Goal: Task Accomplishment & Management: Manage account settings

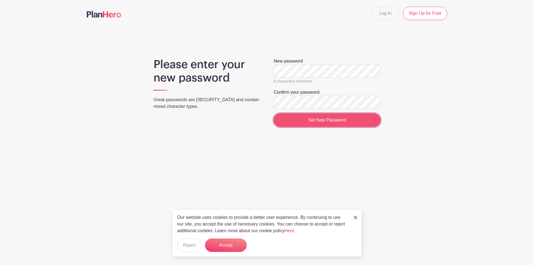
click at [282, 118] on input "Set New Password" at bounding box center [327, 120] width 107 height 13
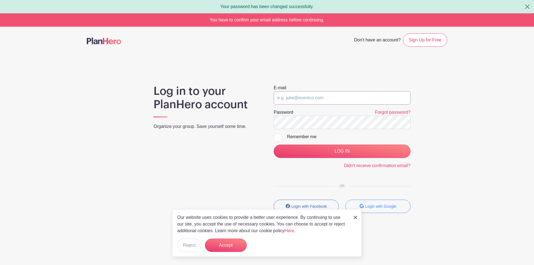
click at [284, 99] on input "email" at bounding box center [342, 97] width 137 height 13
type input "C"
type input "[EMAIL_ADDRESS][DOMAIN_NAME]"
click at [274, 138] on div at bounding box center [278, 138] width 8 height 8
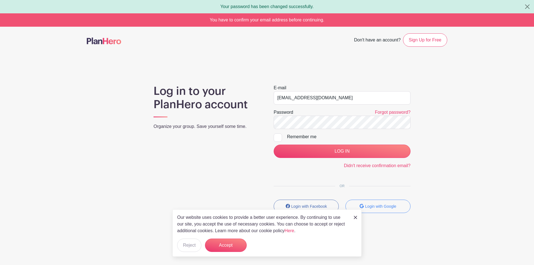
click at [274, 137] on input "Remember me" at bounding box center [276, 136] width 4 height 4
checkbox input "true"
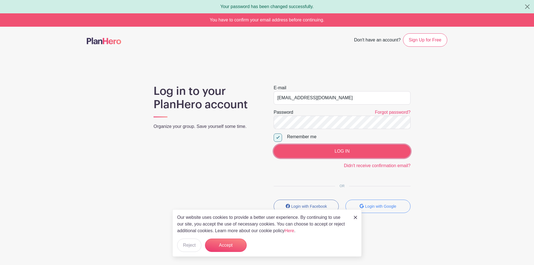
click at [286, 151] on input "LOG IN" at bounding box center [342, 151] width 137 height 13
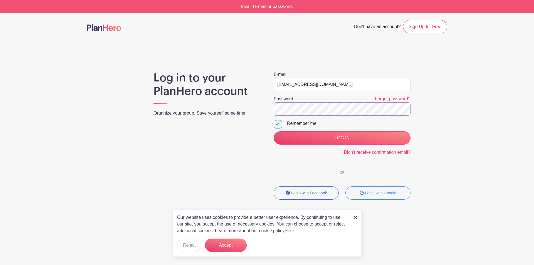
click at [274, 131] on input "LOG IN" at bounding box center [342, 137] width 137 height 13
click at [236, 244] on button "Accept" at bounding box center [226, 245] width 42 height 13
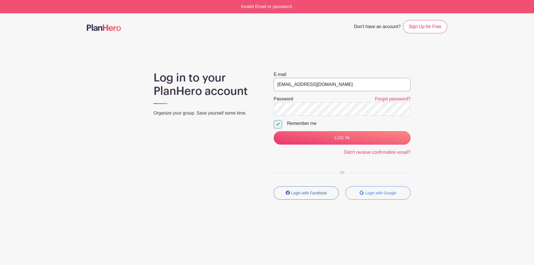
click at [307, 85] on input "[EMAIL_ADDRESS][DOMAIN_NAME]" at bounding box center [342, 84] width 137 height 13
click at [340, 84] on input "[EMAIL_ADDRESS][DOMAIN_NAME]" at bounding box center [342, 84] width 137 height 13
click at [303, 102] on div "Password Forgot password?" at bounding box center [342, 99] width 137 height 7
click at [274, 131] on input "LOG IN" at bounding box center [342, 137] width 137 height 13
click at [324, 88] on input "Volunteer-Chair@crystalclearrecovery.org" at bounding box center [342, 84] width 137 height 13
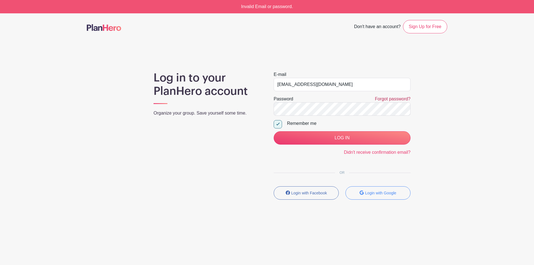
click at [384, 99] on link "Forgot password?" at bounding box center [393, 99] width 36 height 5
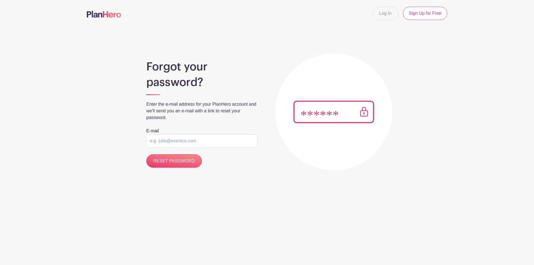
click at [189, 140] on input "email" at bounding box center [201, 140] width 111 height 13
type input "[EMAIL_ADDRESS][DOMAIN_NAME]"
click at [182, 161] on input "RESET PASSWORD" at bounding box center [174, 160] width 56 height 13
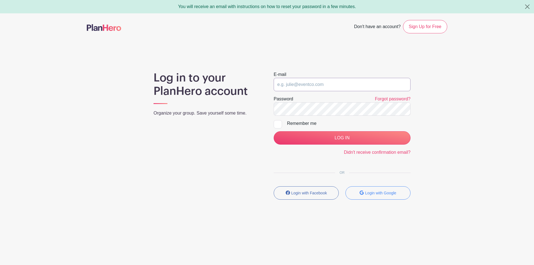
click at [310, 83] on input "email" at bounding box center [342, 84] width 137 height 13
type input "A"
click at [331, 84] on input "email" at bounding box center [342, 84] width 137 height 13
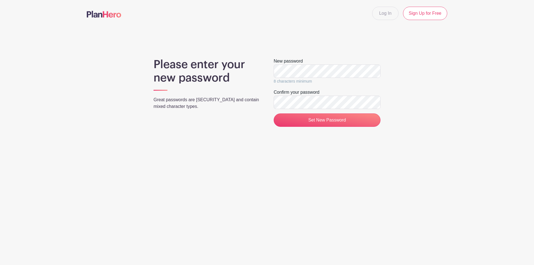
click at [307, 64] on div "New password 8 characters minimum" at bounding box center [327, 71] width 107 height 27
click at [296, 121] on input "Set New Password" at bounding box center [327, 120] width 107 height 13
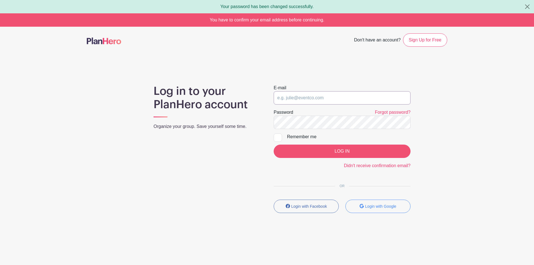
type input "[EMAIL_ADDRESS][DOMAIN_NAME]"
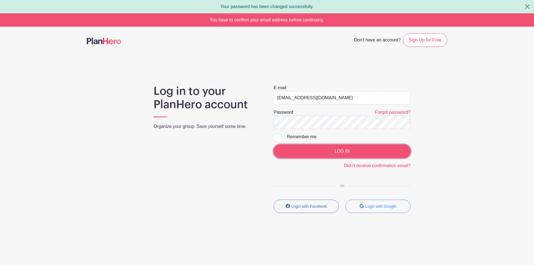
click at [334, 156] on input "LOG IN" at bounding box center [342, 151] width 137 height 13
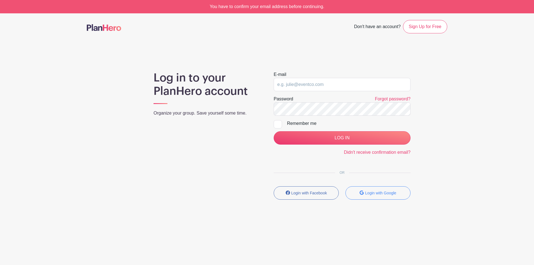
type input "[EMAIL_ADDRESS][DOMAIN_NAME]"
click at [271, 124] on div "E-mail [EMAIL_ADDRESS][DOMAIN_NAME] Password Forgot password? Remember me LOG I…" at bounding box center [342, 137] width 150 height 133
click at [316, 85] on input "[EMAIL_ADDRESS][DOMAIN_NAME]" at bounding box center [342, 84] width 137 height 13
click at [311, 77] on div "E-mail [EMAIL_ADDRESS][DOMAIN_NAME]" at bounding box center [342, 81] width 137 height 20
click at [307, 90] on input "[EMAIL_ADDRESS][DOMAIN_NAME]" at bounding box center [342, 84] width 137 height 13
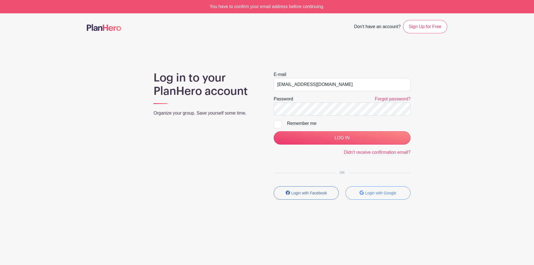
click at [279, 125] on div at bounding box center [278, 124] width 8 height 8
click at [277, 124] on input "Remember me" at bounding box center [276, 122] width 4 height 4
click at [280, 127] on div at bounding box center [278, 124] width 8 height 8
click at [277, 124] on input "Remember me" at bounding box center [276, 122] width 4 height 4
click at [284, 126] on label "Remember me" at bounding box center [342, 123] width 137 height 7
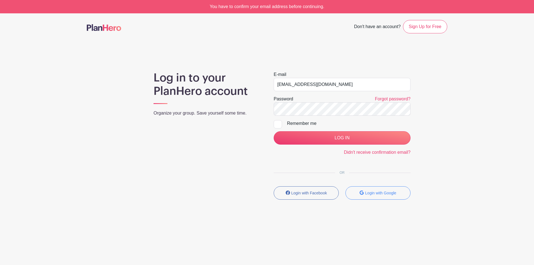
click at [277, 124] on input "Remember me" at bounding box center [276, 122] width 4 height 4
checkbox input "true"
drag, startPoint x: 308, startPoint y: 95, endPoint x: 309, endPoint y: 99, distance: 4.5
click at [308, 95] on form "E-mail volunteer-chair@crystalclearrecovery.org Password Forgot password? Remem…" at bounding box center [342, 113] width 137 height 85
click at [253, 136] on div "Log in to your PlanHero account Organize your group. Save yourself some time." at bounding box center [207, 137] width 120 height 133
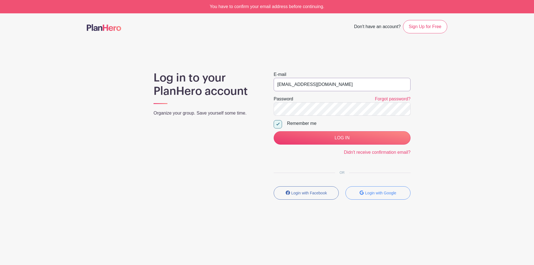
click at [299, 78] on input "[EMAIL_ADDRESS][DOMAIN_NAME]" at bounding box center [342, 84] width 137 height 13
click at [292, 117] on form "E-mail volunteer-chair@crystalclearrecovery.org Password Forgot password? Remem…" at bounding box center [342, 113] width 137 height 85
click at [263, 155] on div "Log in to your PlanHero account Organize your group. Save yourself some time." at bounding box center [207, 137] width 120 height 133
click at [307, 139] on input "LOG IN" at bounding box center [342, 137] width 137 height 13
type input "[EMAIL_ADDRESS][DOMAIN_NAME]"
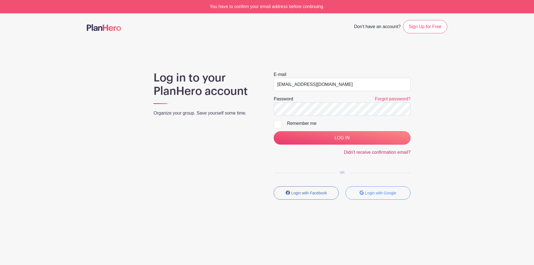
click at [367, 152] on link "Didn't receive confirmation email?" at bounding box center [377, 152] width 67 height 5
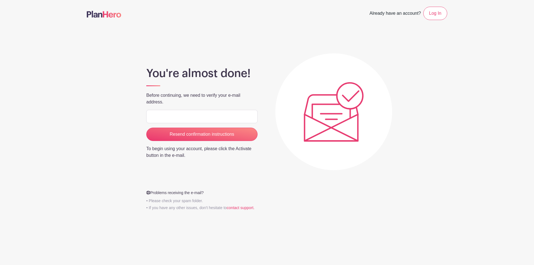
click at [217, 117] on input "email" at bounding box center [201, 116] width 111 height 13
type input "C"
type input "Volunteer-Chair@Crystalclearrecovery.org"
click at [130, 156] on div "You're almost done! Before continuing, we need to verify your e-mail address. V…" at bounding box center [267, 126] width 361 height 172
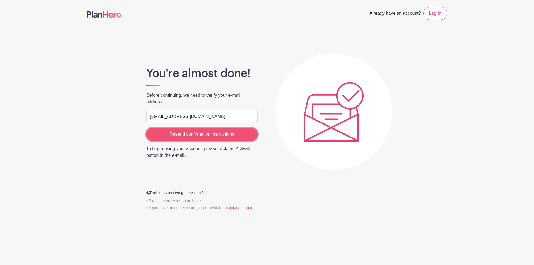
click at [184, 131] on input "Resend confirmation instructions" at bounding box center [201, 134] width 111 height 13
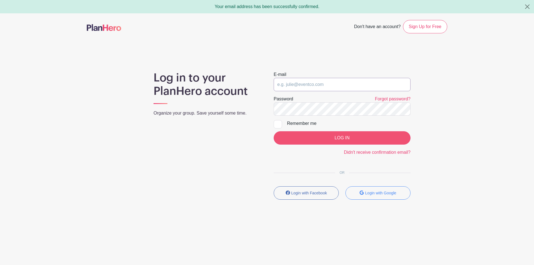
type input "[EMAIL_ADDRESS][DOMAIN_NAME]"
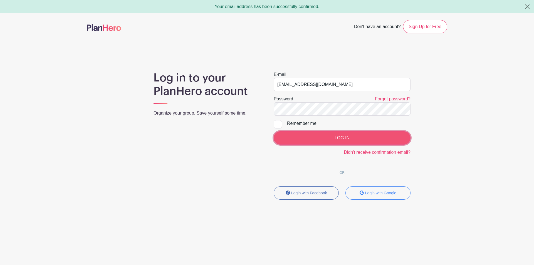
click at [319, 137] on input "LOG IN" at bounding box center [342, 137] width 137 height 13
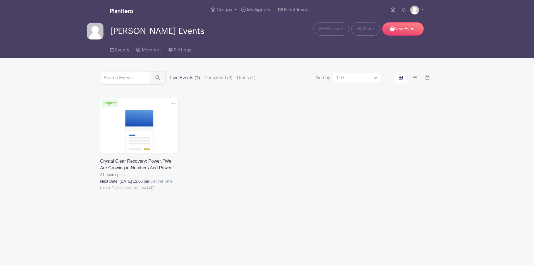
click at [100, 191] on link at bounding box center [100, 191] width 0 height 0
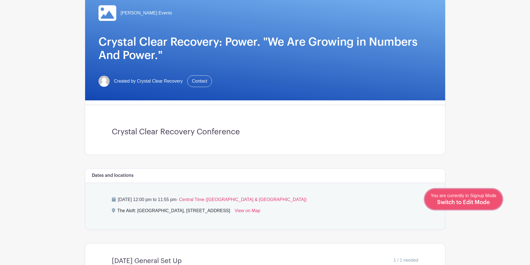
click at [488, 205] on div "You are currently in Signup Mode Switch to Edit Mode" at bounding box center [464, 200] width 66 height 14
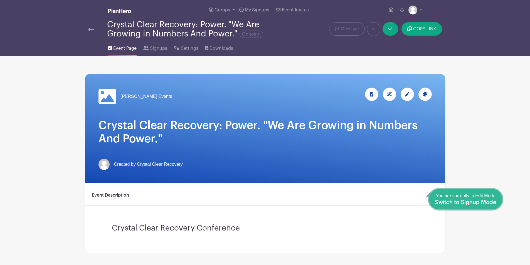
click at [496, 202] on span "Switch to Signup Mode" at bounding box center [466, 203] width 62 height 6
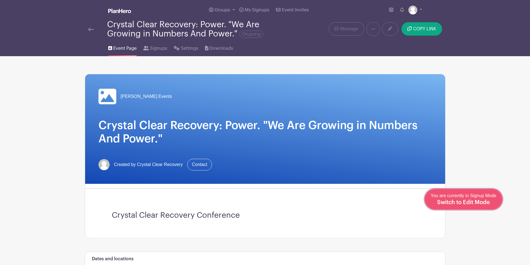
click at [459, 196] on span "You are currently in Signup Mode Switch to Edit Mode" at bounding box center [464, 199] width 66 height 12
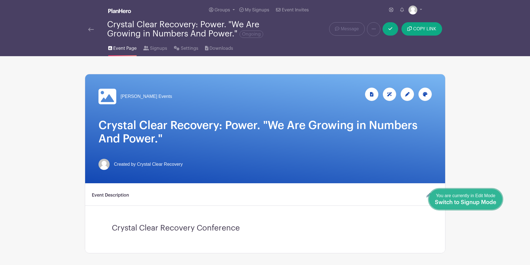
click at [495, 199] on div "You are currently in Edit Mode Switch to Signup Mode" at bounding box center [466, 200] width 62 height 14
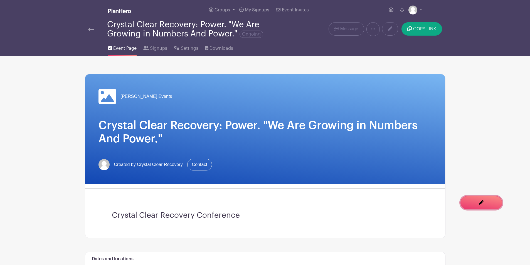
click at [463, 206] on link "Edit Event You are currently in Signup Mode Switch to Edit Mode" at bounding box center [482, 202] width 42 height 13
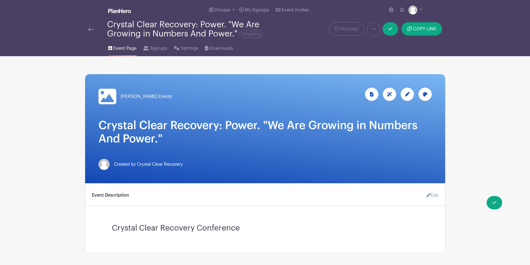
click at [405, 93] on icon at bounding box center [407, 94] width 4 height 4
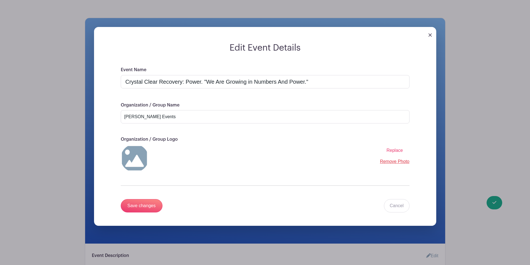
scroll to position [56, 0]
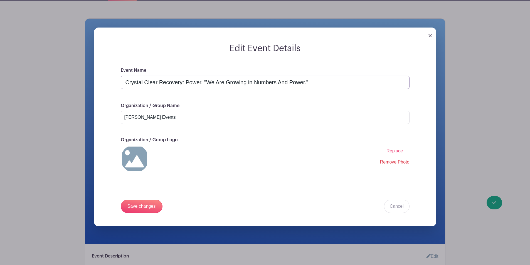
click at [166, 84] on input "Crystal Clear Recovery: Power. "We Are Growing in Numbers And Power."" at bounding box center [265, 82] width 289 height 13
click at [169, 85] on input "Crystal Clear Recovery: Power. "We Are Growing in Numbers And Power."" at bounding box center [265, 82] width 289 height 13
click at [171, 85] on input "Crystal Clear Recovery: Power. "We Are Growing in Numbers And Power."" at bounding box center [265, 82] width 289 height 13
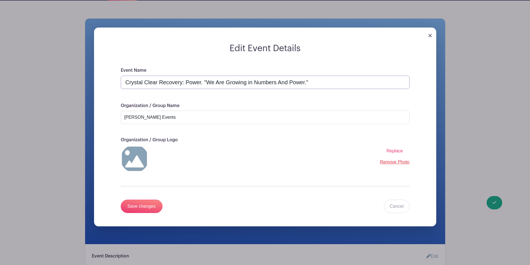
click at [171, 85] on input "Crystal Clear Recovery: Power. "We Are Growing in Numbers And Power."" at bounding box center [265, 82] width 289 height 13
click at [176, 83] on input "Crystal Clear Recovery: Power. "We Are Growing in Numbers And Power."" at bounding box center [265, 82] width 289 height 13
type input "Crystal Clear Dallas: Power. "We Are Growing in Numbers And Power.""
click at [279, 126] on div "Event Name [PERSON_NAME] Clear Dallas: Power. "We Are Growing in Numbers And Po…" at bounding box center [265, 146] width 316 height 159
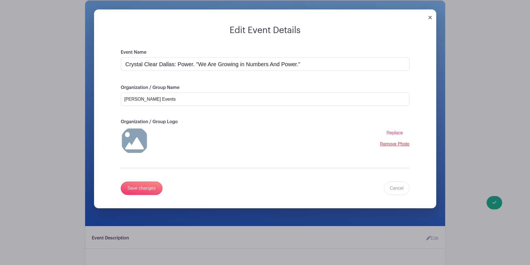
scroll to position [83, 0]
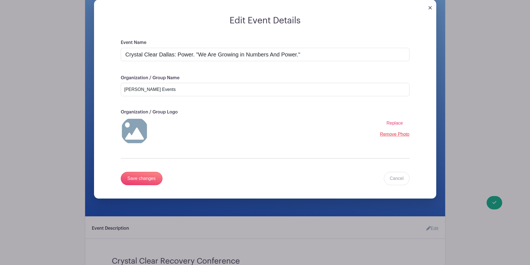
click at [390, 122] on span "Replace" at bounding box center [395, 123] width 16 height 5
click at [0, 0] on input "Replace" at bounding box center [0, 0] width 0 height 0
click at [395, 124] on span "Replace" at bounding box center [395, 123] width 16 height 5
click at [0, 0] on input "Replace" at bounding box center [0, 0] width 0 height 0
click at [128, 141] on img at bounding box center [135, 131] width 28 height 28
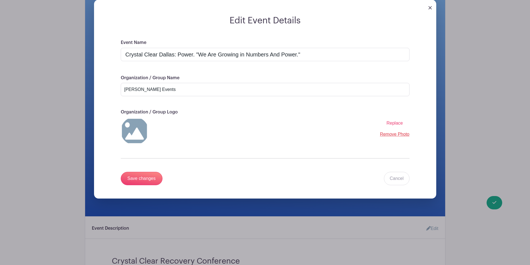
click at [135, 132] on img at bounding box center [135, 131] width 28 height 28
click at [394, 122] on span "Replace" at bounding box center [395, 123] width 16 height 5
click at [0, 0] on input "Replace" at bounding box center [0, 0] width 0 height 0
drag, startPoint x: 122, startPoint y: 126, endPoint x: 129, endPoint y: 134, distance: 10.5
click at [122, 126] on img at bounding box center [135, 131] width 28 height 28
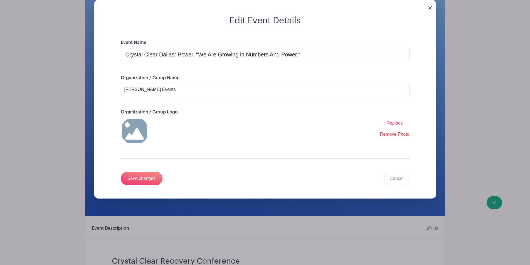
click at [395, 125] on span "Replace" at bounding box center [395, 123] width 16 height 5
click at [0, 0] on input "Replace" at bounding box center [0, 0] width 0 height 0
click at [389, 120] on label "Replace" at bounding box center [395, 123] width 16 height 7
click at [0, 0] on input "Replace" at bounding box center [0, 0] width 0 height 0
click at [151, 175] on input "Save changes" at bounding box center [142, 178] width 42 height 13
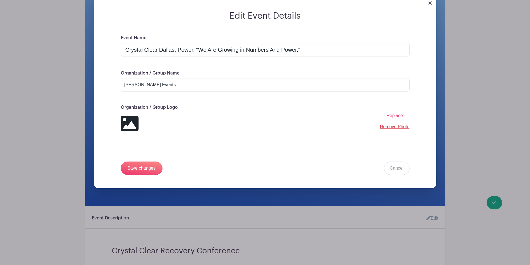
scroll to position [106, 0]
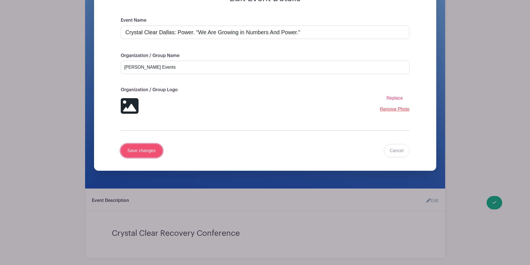
click at [153, 150] on input "Save changes" at bounding box center [142, 150] width 42 height 13
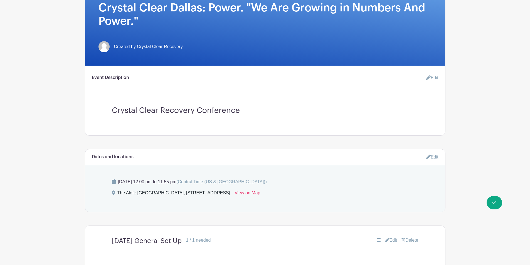
scroll to position [83, 0]
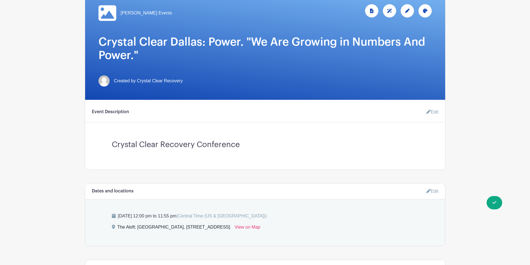
click at [400, 7] on link at bounding box center [405, 13] width 18 height 18
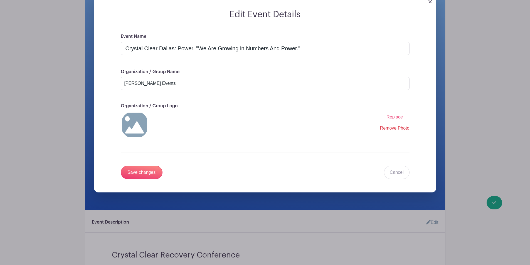
scroll to position [89, 0]
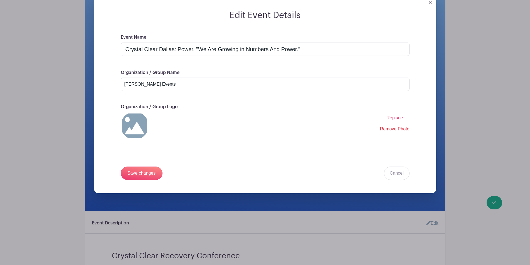
click at [143, 129] on img at bounding box center [135, 126] width 28 height 28
click at [399, 117] on span "Replace" at bounding box center [395, 117] width 16 height 5
click at [0, 0] on input "Replace" at bounding box center [0, 0] width 0 height 0
click at [391, 120] on span "Replace" at bounding box center [395, 117] width 16 height 5
click at [0, 0] on input "Replace" at bounding box center [0, 0] width 0 height 0
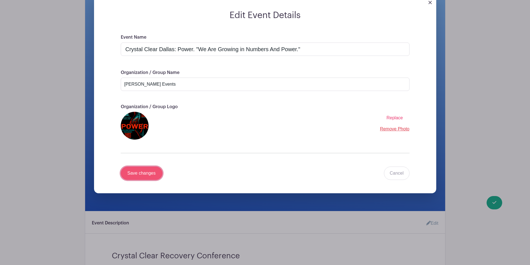
click at [123, 171] on input "Save changes" at bounding box center [142, 173] width 42 height 13
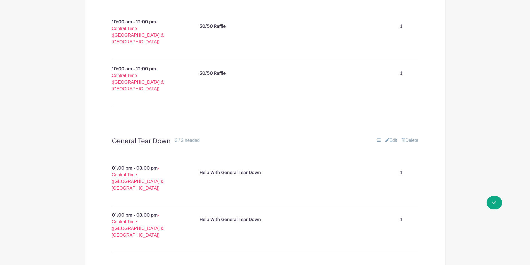
scroll to position [1902, 0]
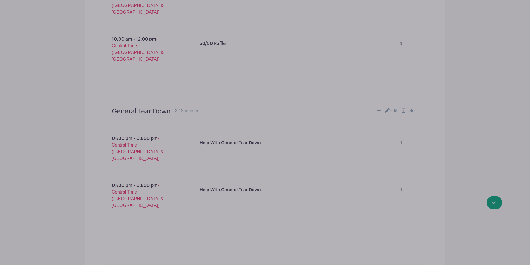
scroll to position [2014, 0]
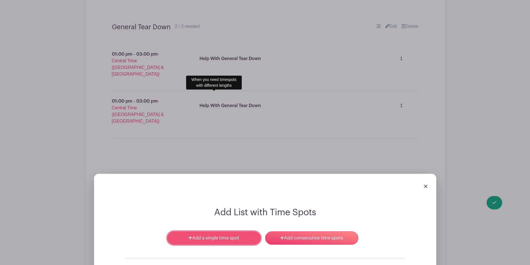
click at [199, 232] on link "Add a single time spot" at bounding box center [213, 238] width 93 height 13
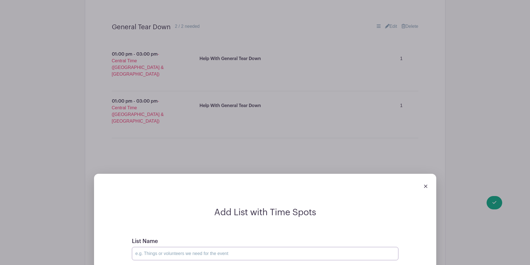
click at [176, 247] on input "List Name" at bounding box center [265, 253] width 267 height 13
type input "General Set up [DATE]"
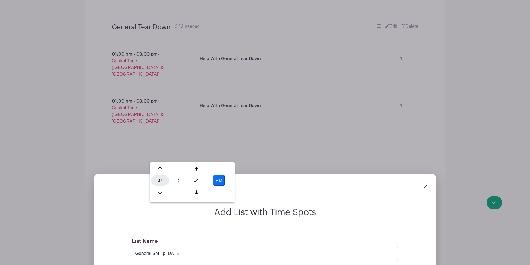
click at [160, 184] on div "07" at bounding box center [160, 180] width 18 height 11
click at [214, 167] on div "03" at bounding box center [222, 169] width 19 height 11
type input "3:04 PM"
click at [195, 181] on div "04" at bounding box center [196, 180] width 18 height 11
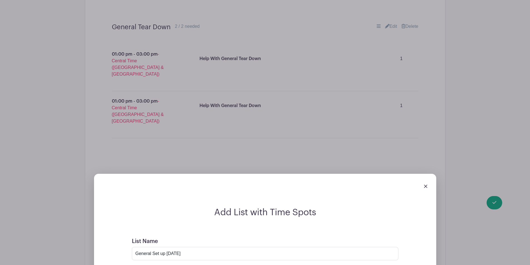
click at [427, 185] on img at bounding box center [425, 186] width 3 height 3
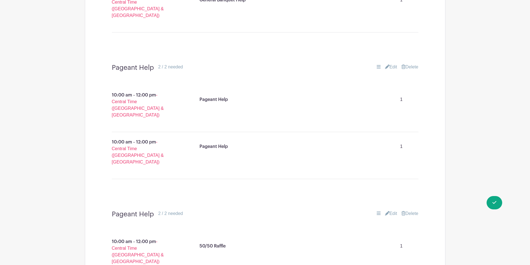
scroll to position [1863, 0]
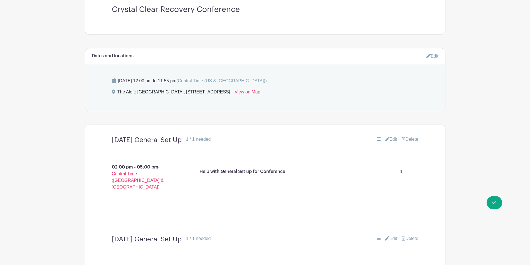
scroll to position [333, 0]
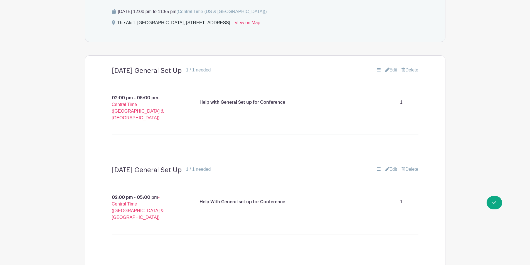
click at [392, 70] on link "Edit" at bounding box center [391, 70] width 12 height 7
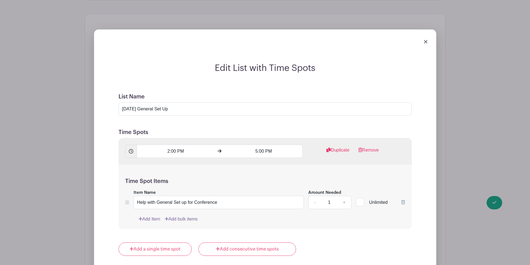
scroll to position [444, 0]
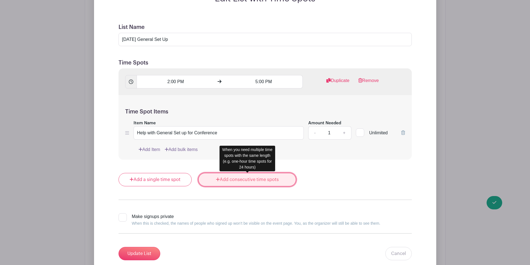
click at [202, 178] on link "Add consecutive time spots" at bounding box center [247, 179] width 98 height 13
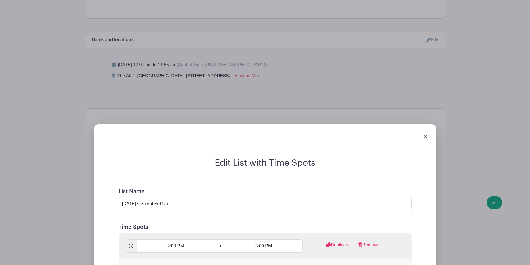
scroll to position [277, 0]
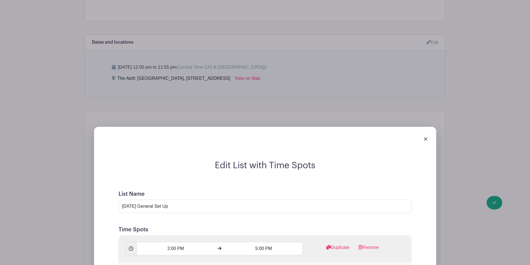
click at [428, 138] on div at bounding box center [265, 139] width 333 height 16
click at [428, 139] on div at bounding box center [265, 139] width 333 height 16
click at [423, 139] on div at bounding box center [265, 139] width 333 height 16
click at [426, 139] on img at bounding box center [425, 138] width 3 height 3
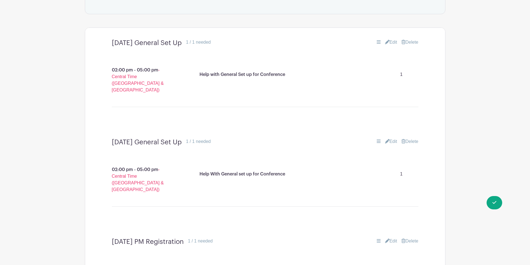
scroll to position [333, 0]
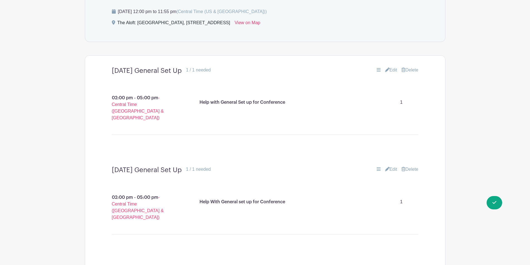
click at [391, 69] on link "Edit" at bounding box center [391, 70] width 12 height 7
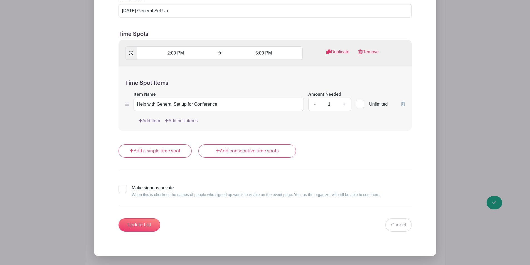
scroll to position [500, 0]
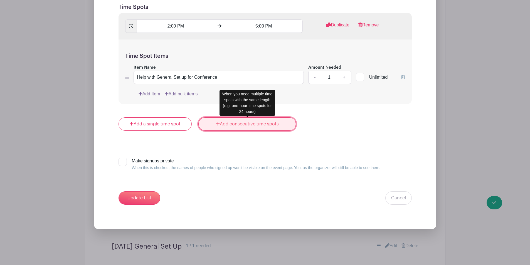
click at [213, 123] on link "Add consecutive time spots" at bounding box center [247, 123] width 98 height 13
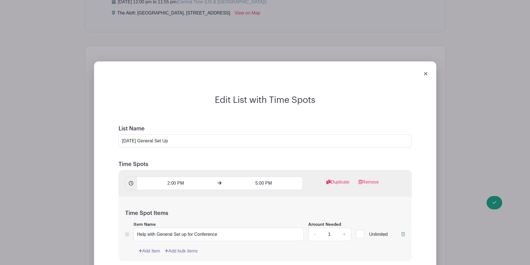
scroll to position [333, 0]
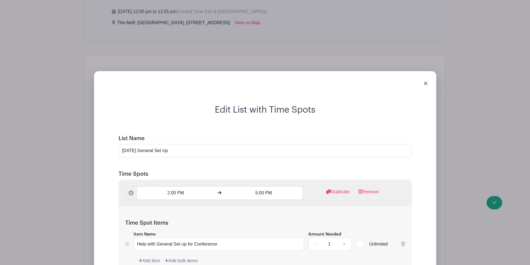
click at [445, 95] on div "Edit List with Time Spots List Name [DATE] General Set Up Time Spots 2:00 PM 5:…" at bounding box center [265, 220] width 360 height 316
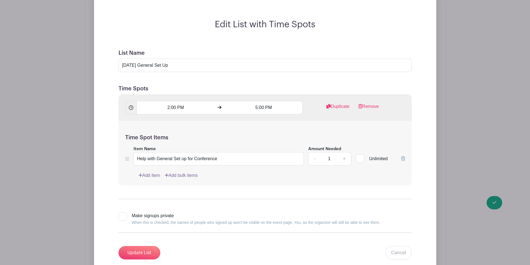
scroll to position [472, 0]
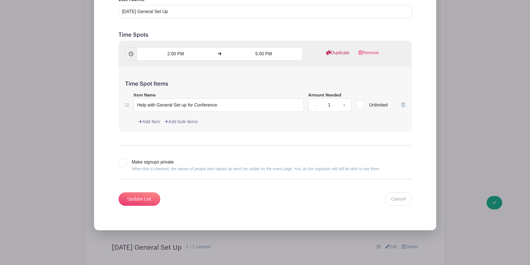
click at [345, 53] on link "Duplicate" at bounding box center [337, 55] width 23 height 11
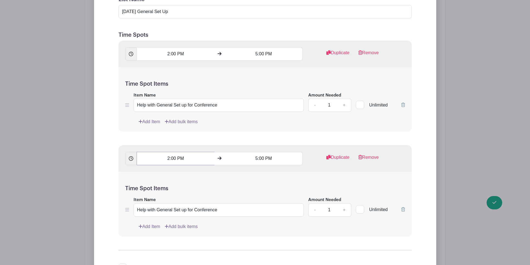
click at [185, 162] on input "2:00 PM" at bounding box center [176, 158] width 78 height 13
click at [150, 185] on div "02" at bounding box center [147, 183] width 18 height 11
click at [163, 182] on div "05" at bounding box center [167, 183] width 19 height 11
type input "5:00 PM"
click at [257, 155] on input "5:00 PM" at bounding box center [264, 158] width 78 height 13
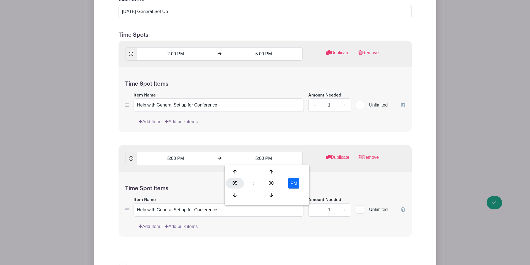
click at [241, 181] on div "05" at bounding box center [235, 183] width 18 height 11
click at [297, 178] on div "07" at bounding box center [297, 183] width 19 height 11
type input "7:00 PM"
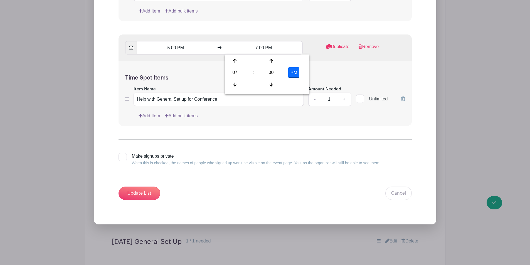
scroll to position [583, 0]
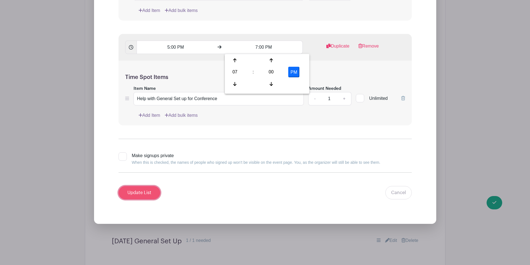
click at [147, 195] on input "Update List" at bounding box center [140, 192] width 42 height 13
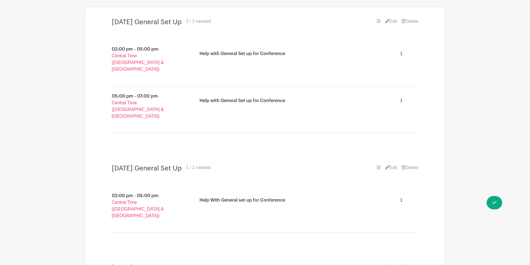
scroll to position [372, 0]
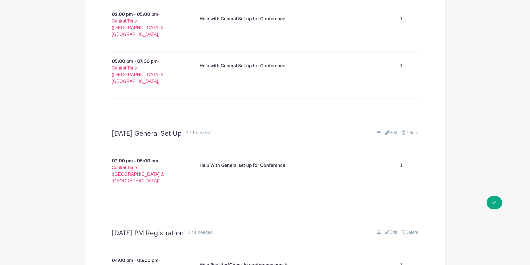
click at [388, 130] on link "Edit" at bounding box center [391, 133] width 12 height 7
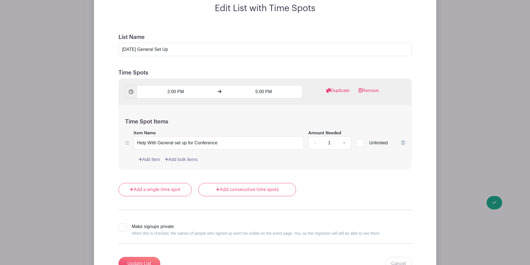
scroll to position [539, 0]
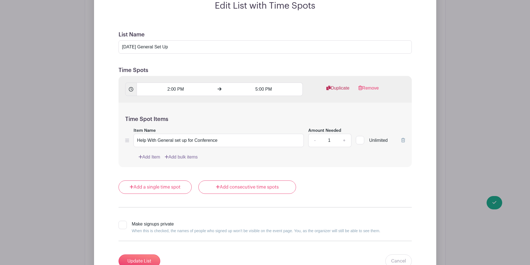
click at [341, 85] on link "Duplicate" at bounding box center [337, 90] width 23 height 11
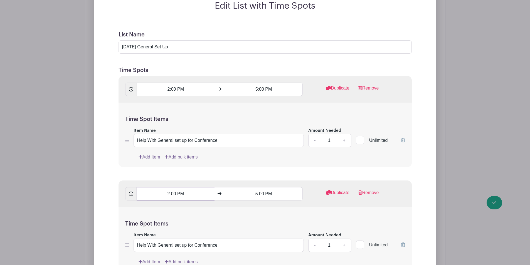
click at [193, 187] on input "2:00 PM" at bounding box center [176, 193] width 78 height 13
click at [152, 202] on div "02" at bounding box center [147, 205] width 18 height 11
click at [168, 210] on div "05" at bounding box center [167, 205] width 19 height 11
type input "5:00 PM"
click at [267, 187] on input "5:00 PM" at bounding box center [264, 193] width 78 height 13
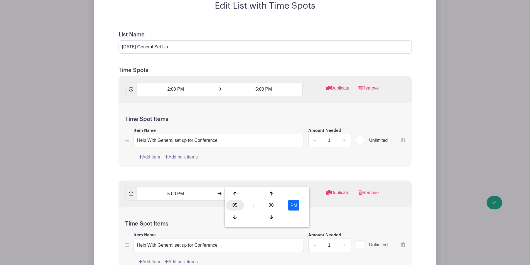
click at [238, 208] on div "05" at bounding box center [235, 205] width 18 height 11
click at [297, 205] on div "07" at bounding box center [297, 205] width 19 height 11
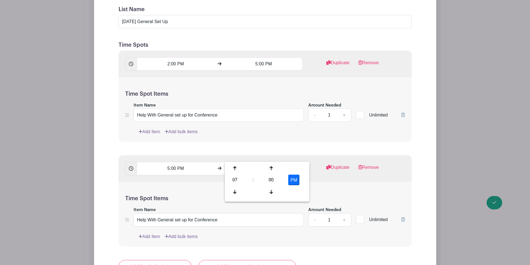
scroll to position [622, 0]
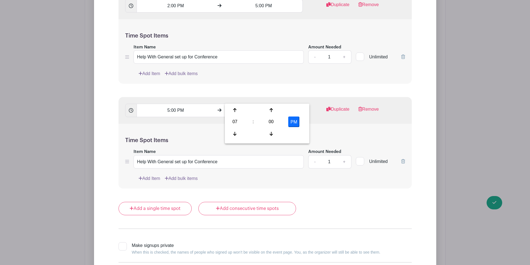
click at [289, 121] on button "PM" at bounding box center [293, 122] width 11 height 11
click at [295, 119] on button "AM" at bounding box center [293, 122] width 11 height 11
type input "7:00 PM"
click at [316, 186] on form "List Name [DATE] General Set Up Time Spots 2:00 PM 5:00 PM Duplicate Remove Tim…" at bounding box center [265, 118] width 307 height 355
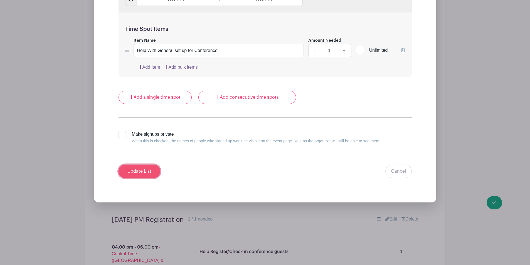
click at [143, 165] on input "Update List" at bounding box center [140, 171] width 42 height 13
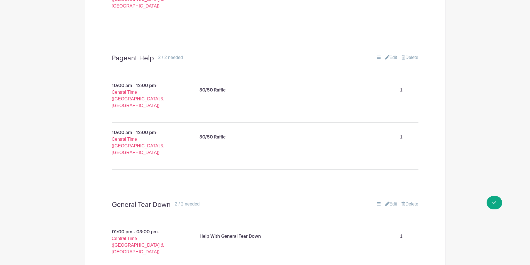
scroll to position [1930, 0]
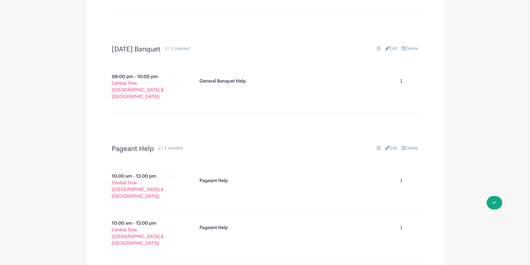
scroll to position [1680, 0]
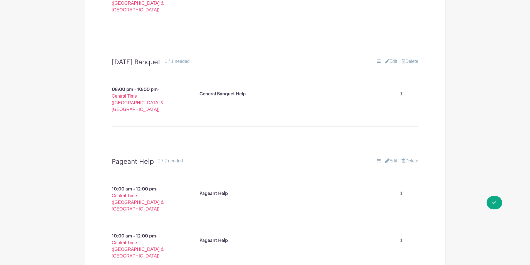
click at [392, 158] on link "Edit" at bounding box center [391, 161] width 12 height 7
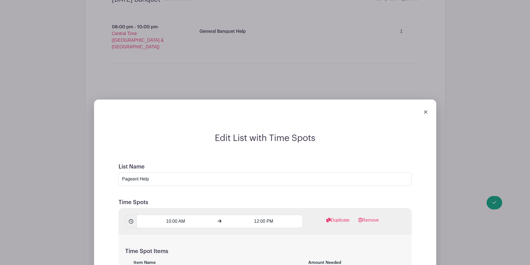
scroll to position [1819, 0]
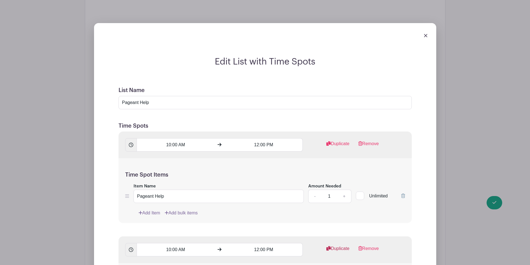
click at [343, 245] on link "Duplicate" at bounding box center [337, 250] width 23 height 11
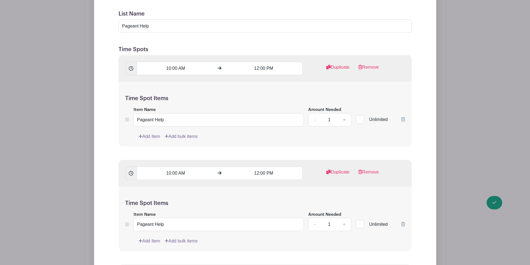
scroll to position [1930, 0]
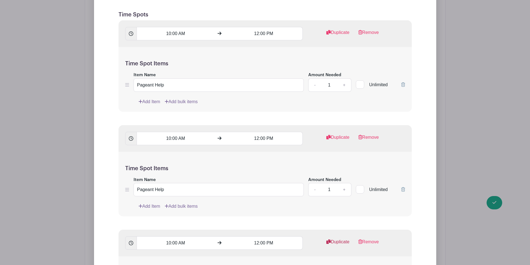
click at [331, 239] on link "Duplicate" at bounding box center [337, 244] width 23 height 11
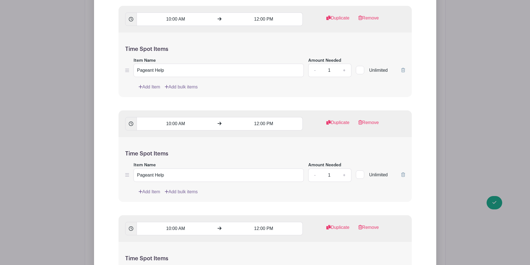
scroll to position [2097, 0]
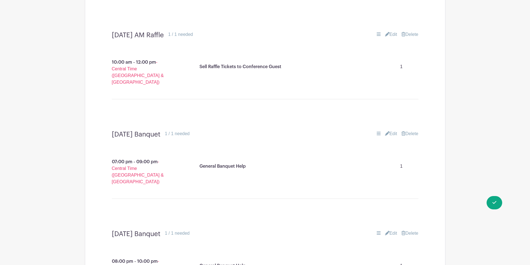
scroll to position [1494, 0]
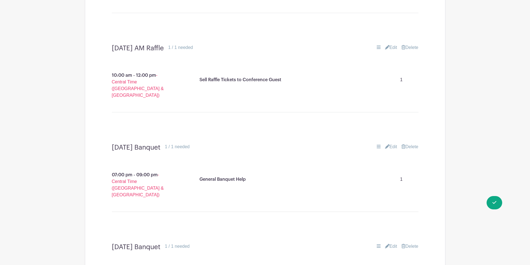
click at [387, 144] on icon at bounding box center [387, 146] width 4 height 4
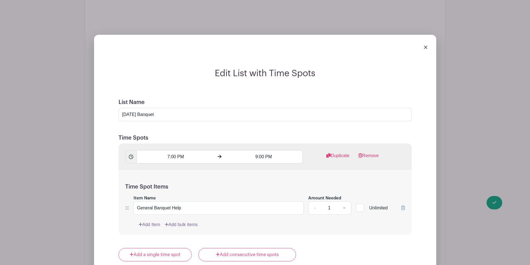
scroll to position [1634, 0]
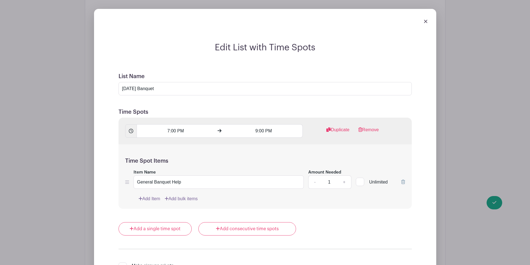
click at [342, 118] on div "7:00 PM 9:00 PM Duplicate Remove" at bounding box center [265, 131] width 293 height 27
click at [341, 127] on link "Duplicate" at bounding box center [337, 132] width 23 height 11
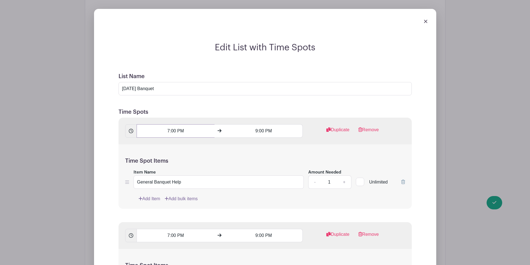
click at [175, 124] on input "7:00 PM" at bounding box center [176, 130] width 78 height 13
click at [151, 57] on div "07" at bounding box center [147, 55] width 18 height 11
click at [197, 57] on div "06" at bounding box center [188, 55] width 19 height 11
type input "6:00 PM"
click at [256, 124] on input "9:00 PM" at bounding box center [264, 130] width 78 height 13
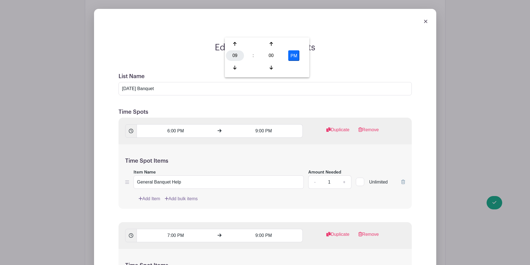
click at [240, 55] on div "09" at bounding box center [235, 55] width 18 height 11
click at [231, 68] on div "08" at bounding box center [235, 67] width 19 height 11
type input "8:00 PM"
click at [169, 229] on input "7:00 PM" at bounding box center [176, 235] width 78 height 13
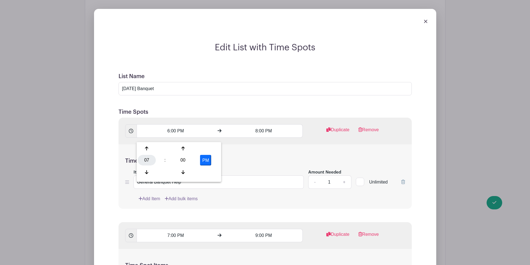
click at [146, 161] on div "07" at bounding box center [147, 160] width 18 height 11
click at [190, 158] on div "06" at bounding box center [188, 160] width 19 height 11
type input "6:00 PM"
click at [257, 229] on input "9:00 PM" at bounding box center [264, 235] width 78 height 13
click at [235, 156] on div "09" at bounding box center [235, 160] width 18 height 11
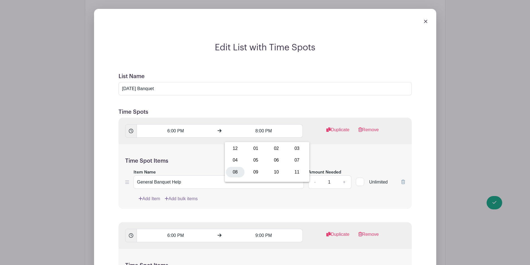
click at [236, 168] on div "08" at bounding box center [235, 172] width 19 height 11
type input "8:00 PM"
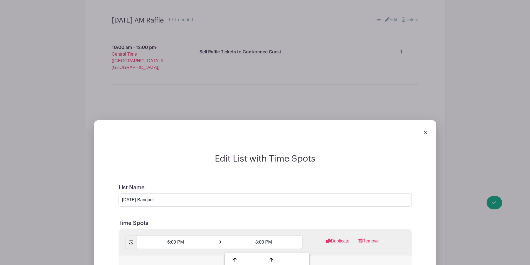
scroll to position [1689, 0]
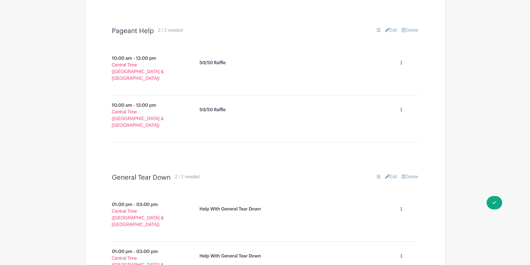
scroll to position [2023, 0]
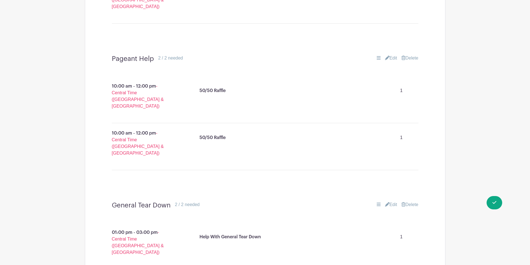
click at [392, 201] on link "Edit" at bounding box center [391, 204] width 12 height 7
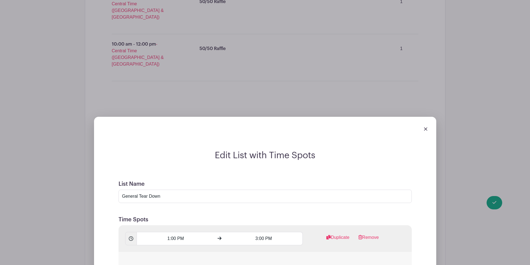
scroll to position [2190, 0]
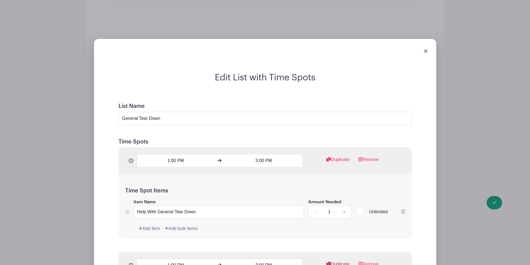
click at [335, 261] on link "Duplicate" at bounding box center [337, 266] width 23 height 11
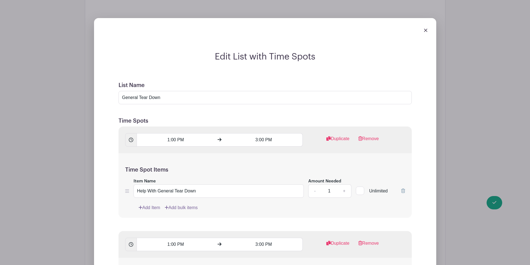
scroll to position [2246, 0]
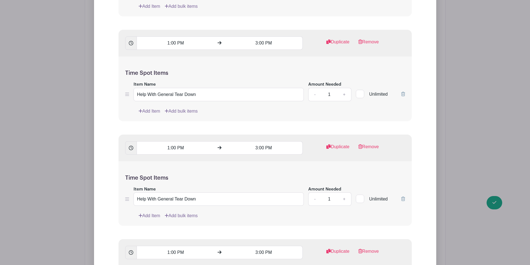
scroll to position [2469, 0]
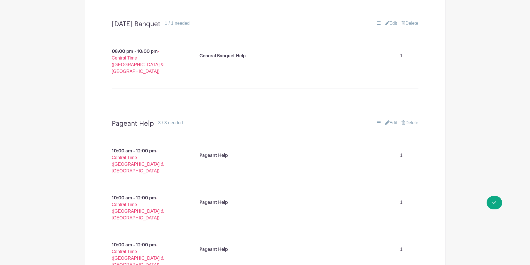
scroll to position [1826, 0]
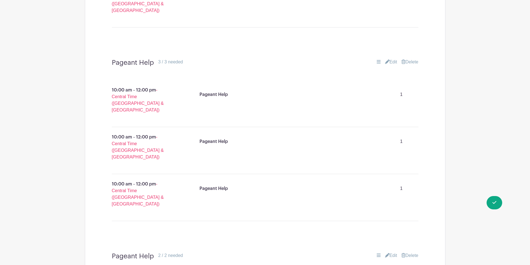
click at [391, 252] on link "Edit" at bounding box center [391, 255] width 12 height 7
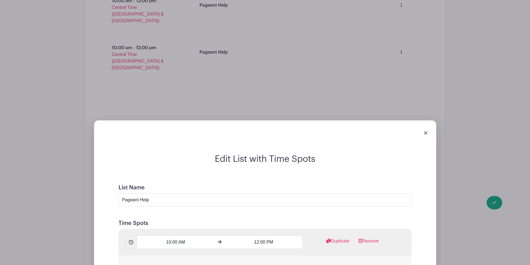
scroll to position [1965, 0]
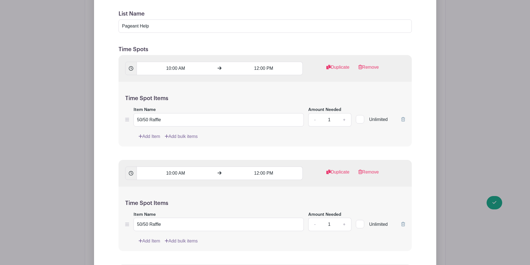
scroll to position [2215, 0]
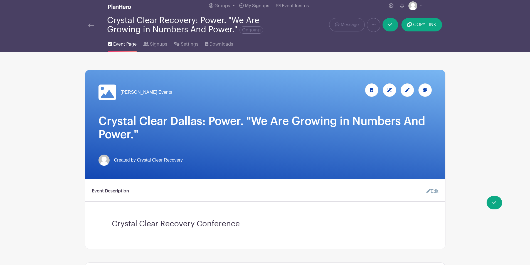
scroll to position [0, 0]
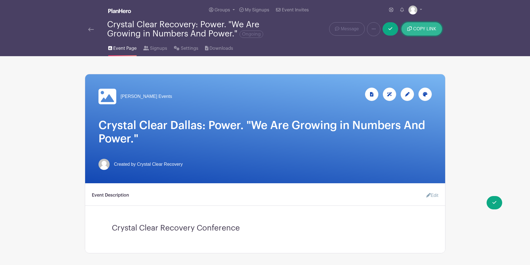
click at [420, 26] on button "COPY LINK" at bounding box center [422, 28] width 40 height 13
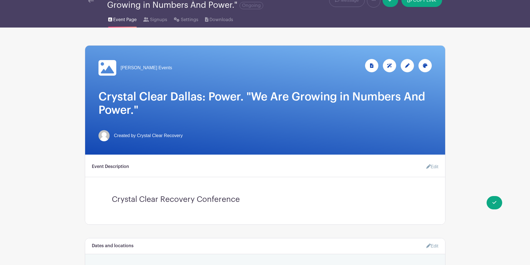
scroll to position [111, 0]
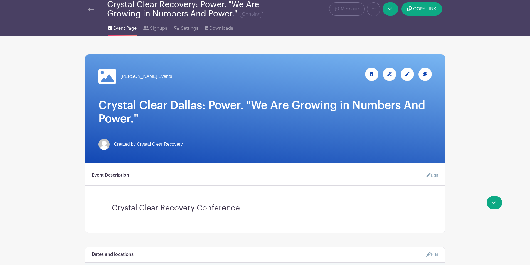
scroll to position [0, 0]
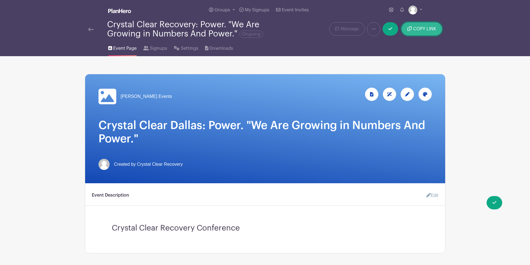
click at [415, 29] on span "COPY LINK" at bounding box center [424, 29] width 23 height 4
